Goal: Book appointment/travel/reservation

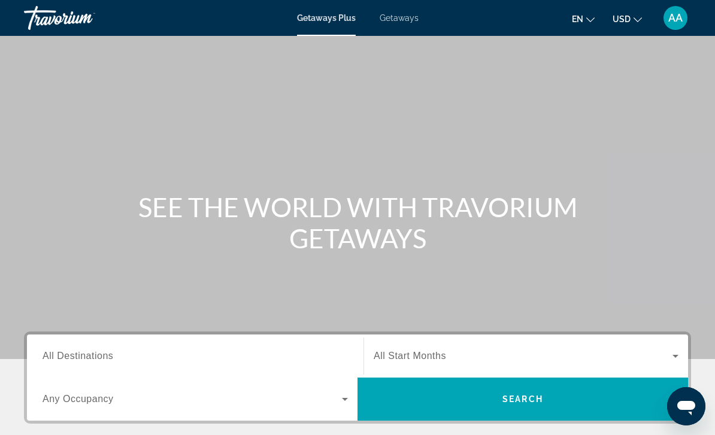
click at [396, 20] on span "Getaways" at bounding box center [398, 18] width 39 height 10
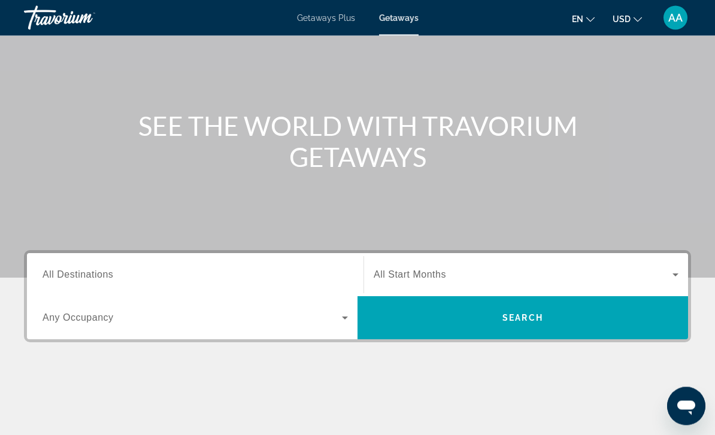
scroll to position [81, 0]
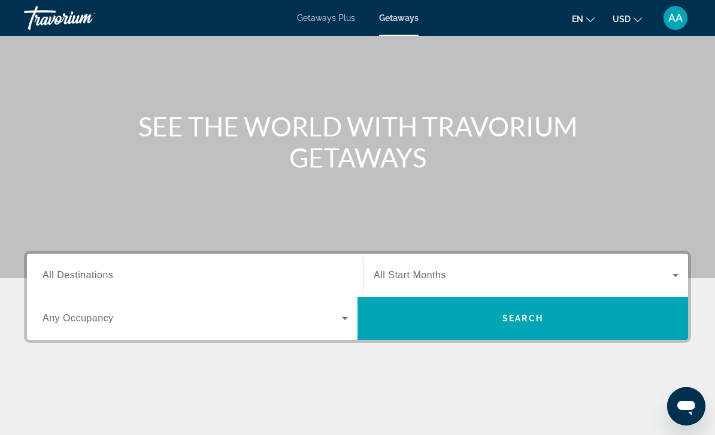
click at [103, 282] on div "Destination All Destinations" at bounding box center [194, 276] width 305 height 34
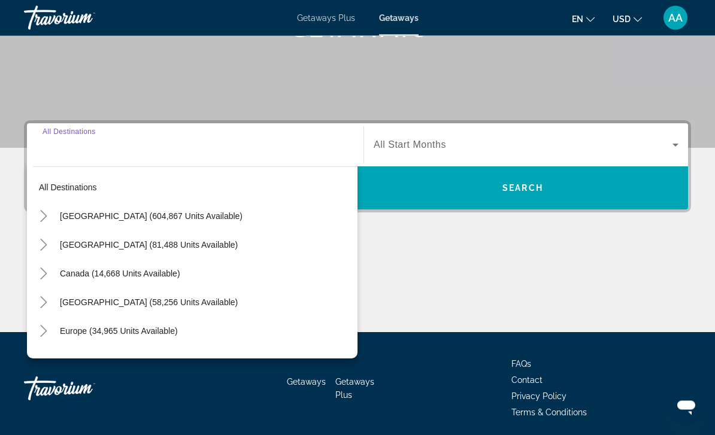
scroll to position [217, 0]
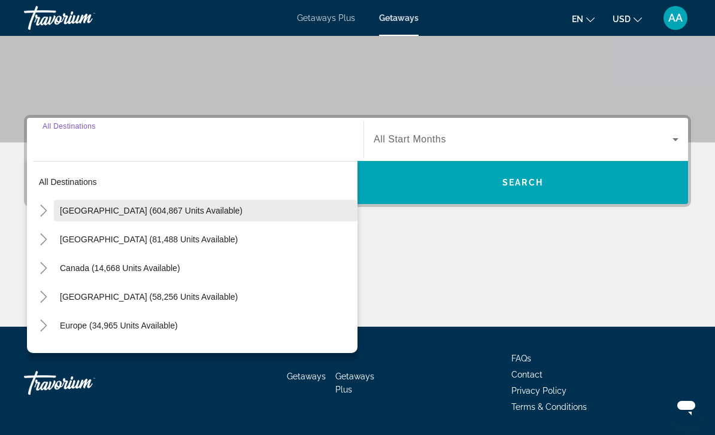
click at [111, 214] on span "[GEOGRAPHIC_DATA] (604,867 units available)" at bounding box center [151, 211] width 183 height 10
type input "**********"
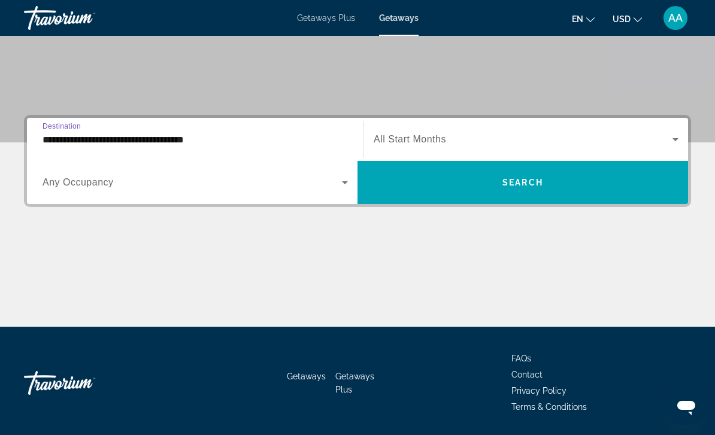
click at [422, 143] on span "All Start Months" at bounding box center [410, 139] width 72 height 10
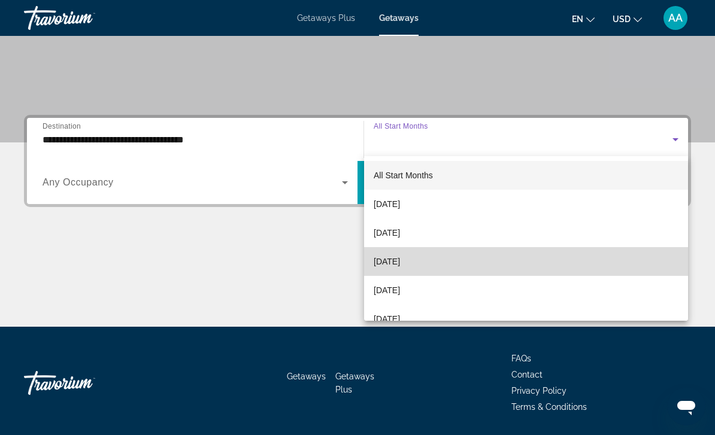
click at [400, 263] on span "[DATE]" at bounding box center [387, 261] width 26 height 14
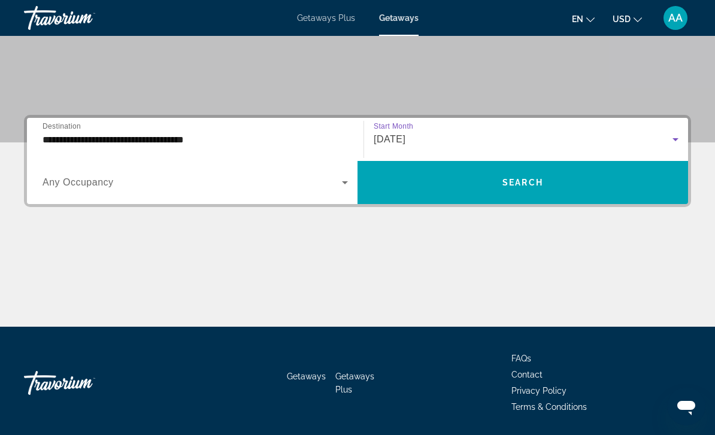
click at [89, 185] on span "Any Occupancy" at bounding box center [77, 182] width 71 height 10
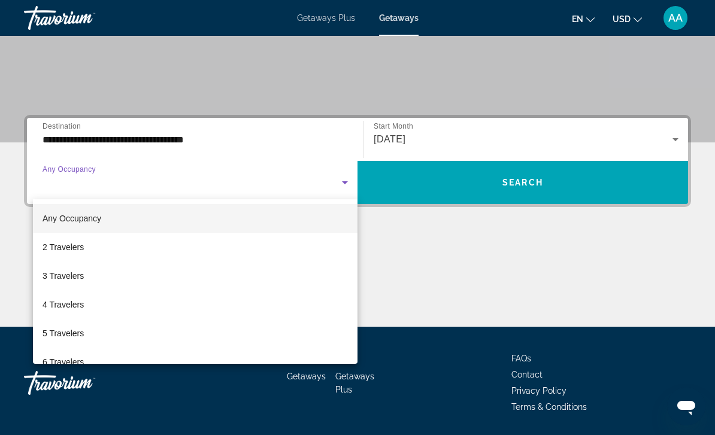
click at [457, 196] on div at bounding box center [357, 217] width 715 height 435
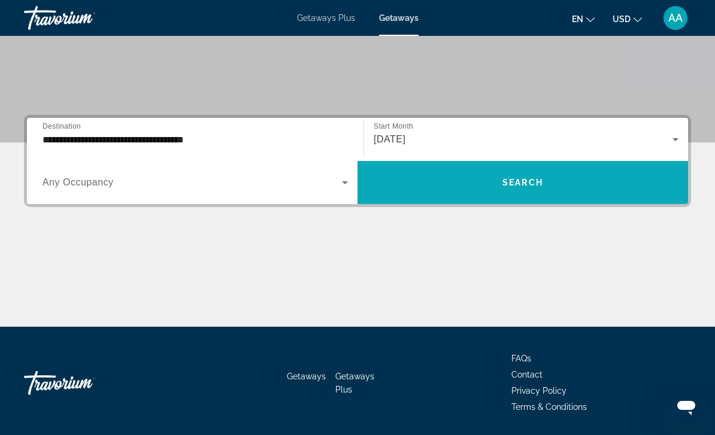
click at [516, 198] on span "Search widget" at bounding box center [522, 182] width 330 height 43
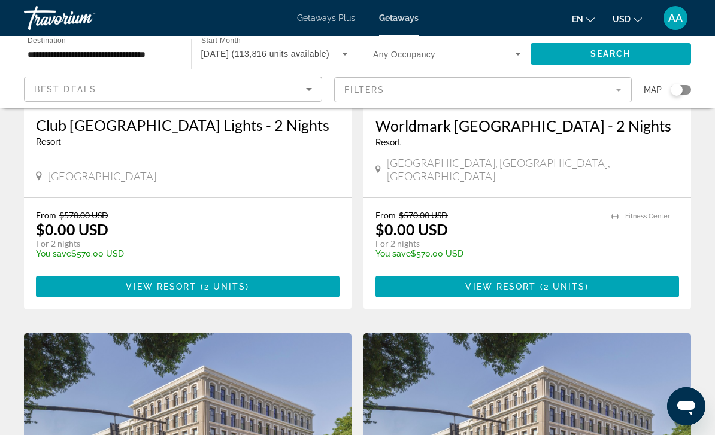
scroll to position [1935, 0]
